Goal: Task Accomplishment & Management: Complete application form

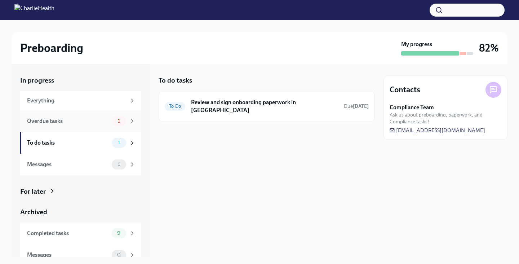
click at [71, 119] on div "Overdue tasks" at bounding box center [68, 121] width 82 height 8
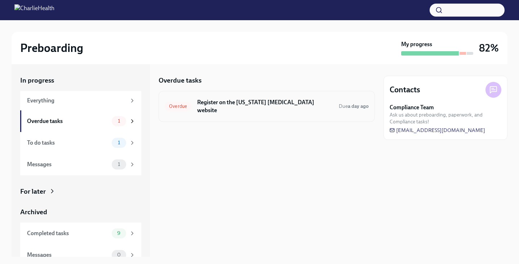
click at [224, 106] on div "Overdue Register on the [US_STATE] [MEDICAL_DATA] website Due a day ago" at bounding box center [267, 106] width 204 height 19
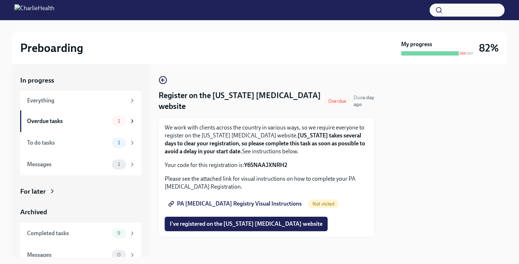
click at [244, 225] on span "I've registered on the [US_STATE] [MEDICAL_DATA] website" at bounding box center [246, 223] width 153 height 7
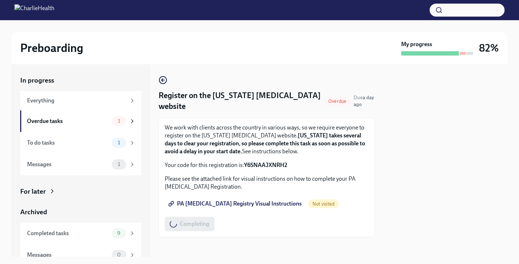
click at [271, 203] on span "PA [MEDICAL_DATA] Registry Visual Instructions" at bounding box center [236, 203] width 132 height 7
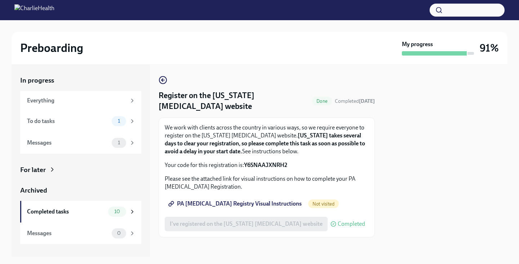
drag, startPoint x: 245, startPoint y: 164, endPoint x: 287, endPoint y: 165, distance: 42.2
click at [287, 165] on strong "Y6SNAAJXNRH2" at bounding box center [265, 165] width 43 height 7
copy p "Y6SNAAJXNRH2"
click at [51, 122] on div "To do tasks" at bounding box center [68, 121] width 82 height 8
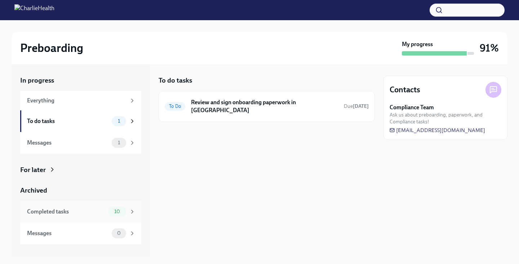
click at [68, 213] on div "Completed tasks" at bounding box center [66, 212] width 78 height 8
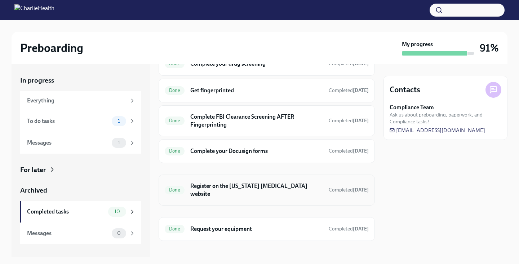
scroll to position [145, 0]
click at [259, 186] on h6 "Register on the [US_STATE] [MEDICAL_DATA] website" at bounding box center [256, 190] width 133 height 16
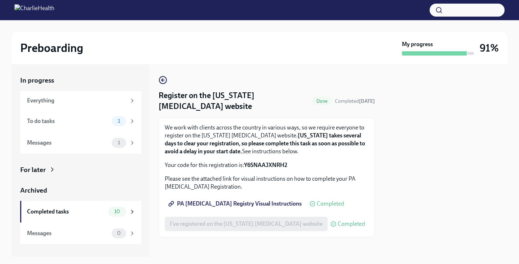
drag, startPoint x: 290, startPoint y: 166, endPoint x: 244, endPoint y: 167, distance: 45.4
click at [244, 167] on p "Your code for this registration is: Y6SNAAJXNRH2" at bounding box center [267, 165] width 204 height 8
copy p "Y6SNAAJXNRH2"
click at [220, 130] on p "We work with clients across the country in various ways, so we require everyone…" at bounding box center [267, 140] width 204 height 32
click at [96, 121] on div "To do tasks" at bounding box center [68, 121] width 82 height 8
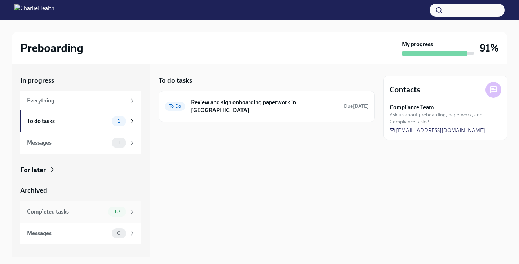
click at [88, 211] on div "Completed tasks" at bounding box center [66, 212] width 78 height 8
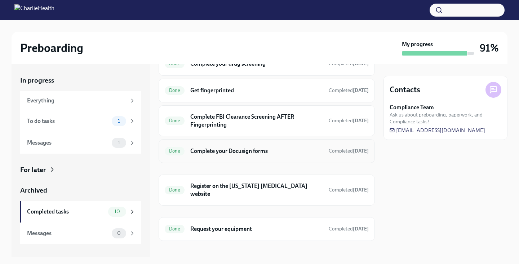
scroll to position [145, 0]
click at [276, 181] on div "Done Register on the [US_STATE] [MEDICAL_DATA] website Completed [DATE]" at bounding box center [267, 190] width 204 height 19
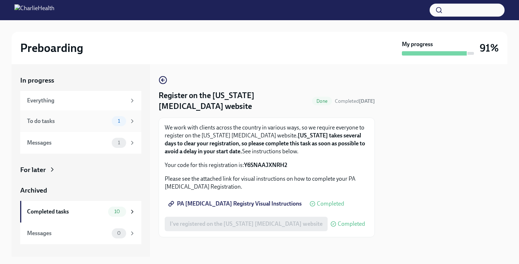
click at [72, 120] on div "To do tasks" at bounding box center [68, 121] width 82 height 8
